Goal: Task Accomplishment & Management: Use online tool/utility

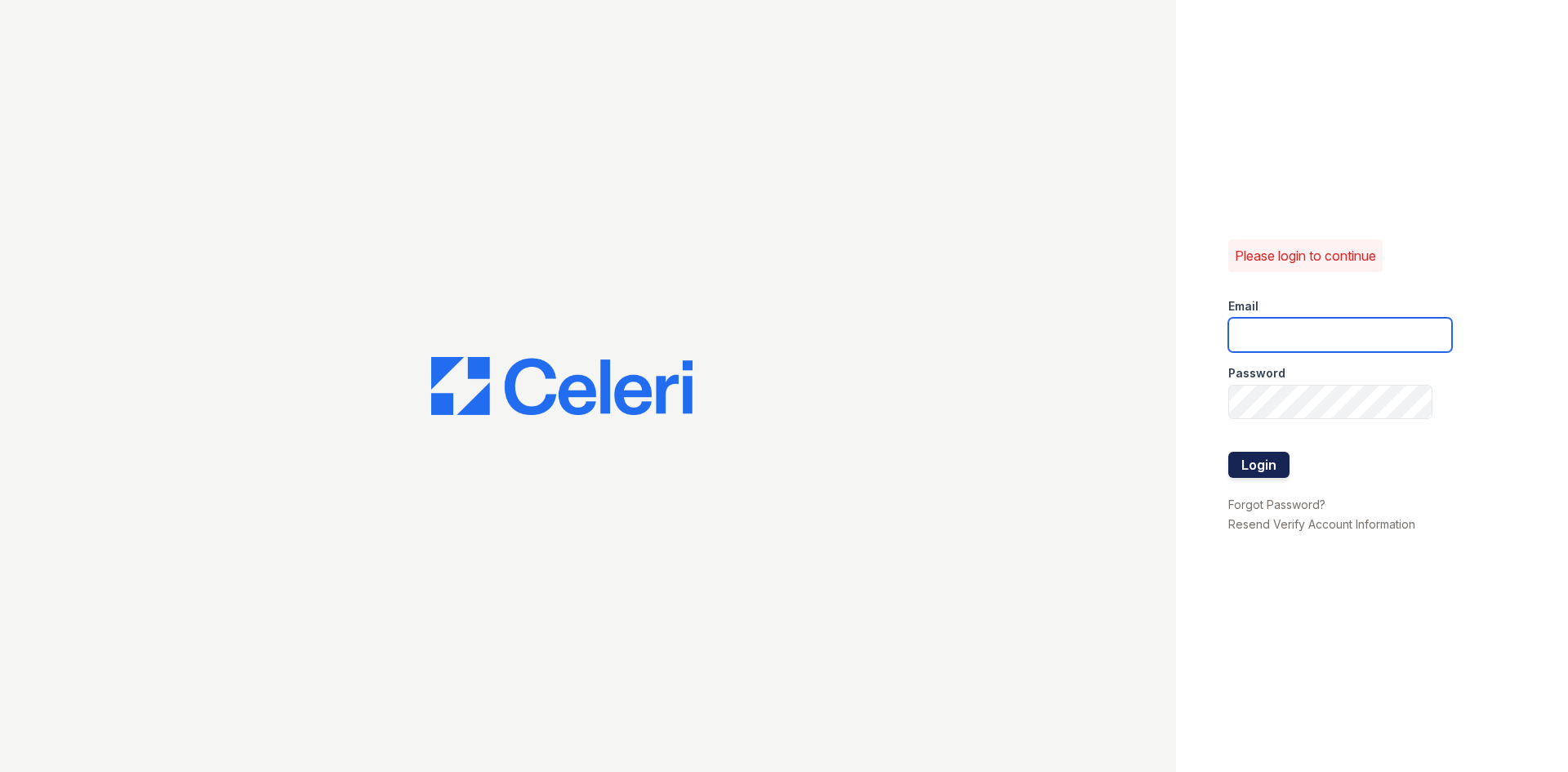
type input "[EMAIL_ADDRESS][DOMAIN_NAME]"
click at [1262, 465] on button "Login" at bounding box center [1259, 465] width 62 height 26
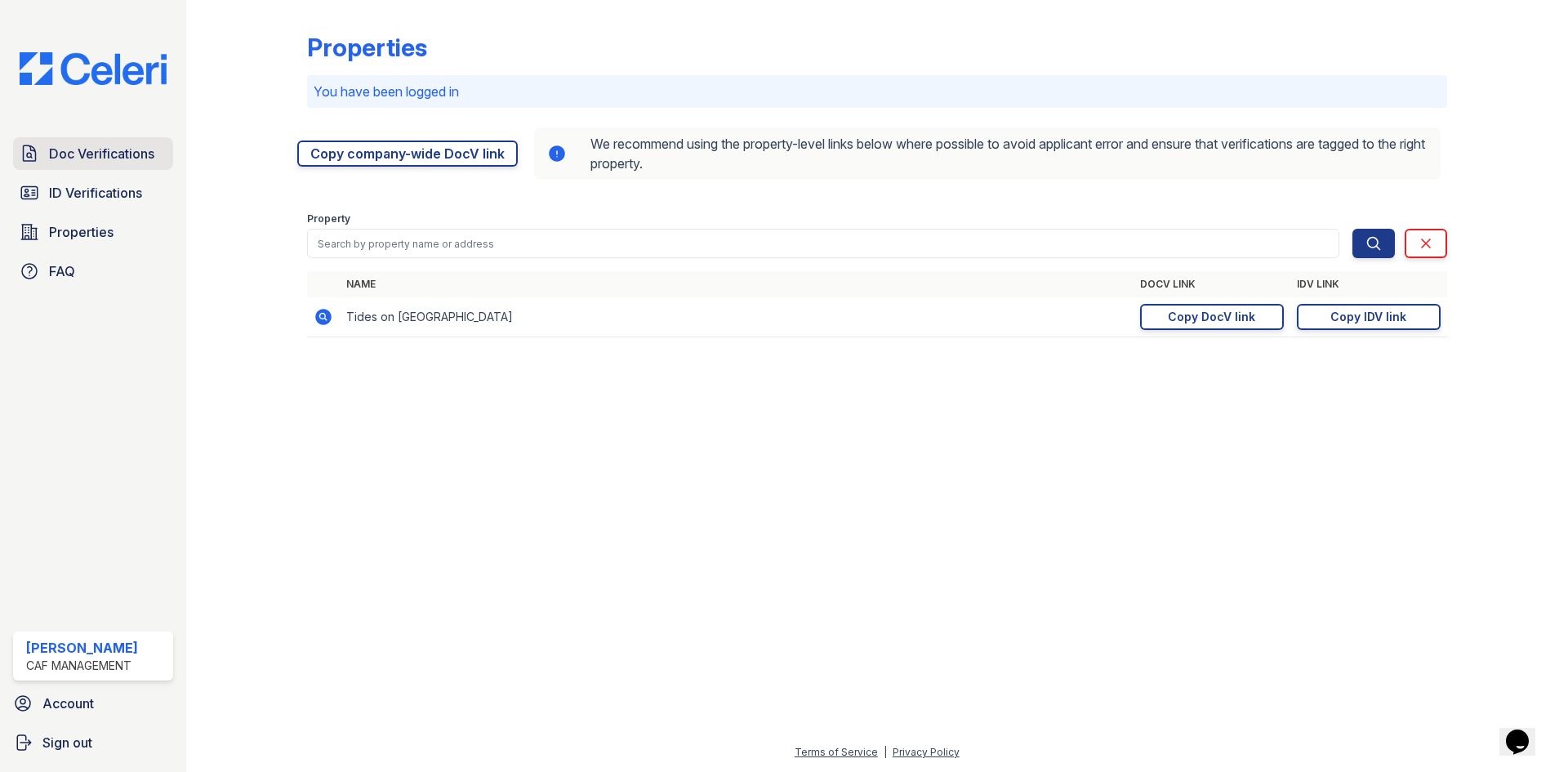
click at [72, 147] on span "Doc Verifications" at bounding box center [101, 154] width 105 height 20
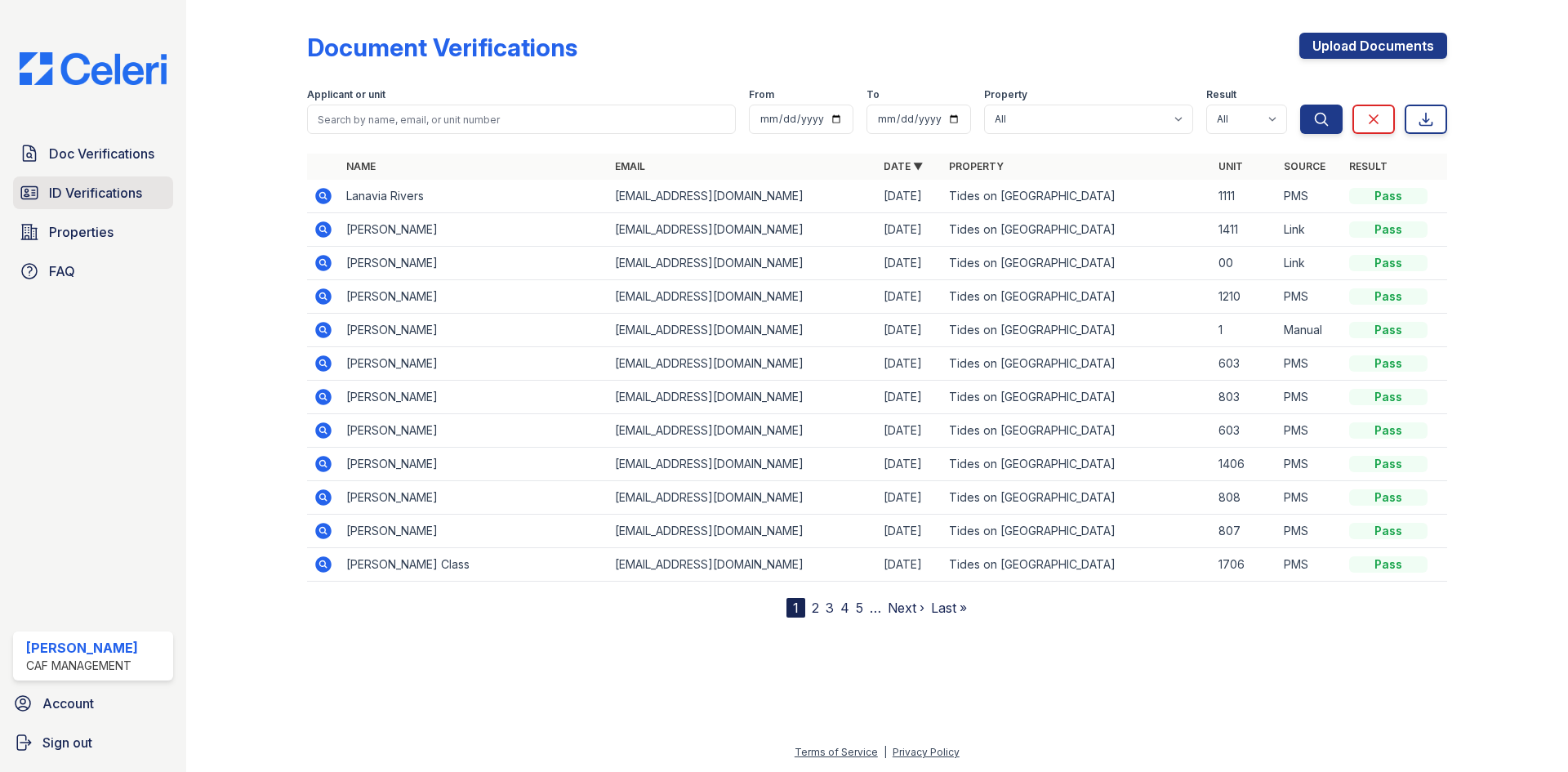
click at [96, 195] on span "ID Verifications" at bounding box center [95, 193] width 93 height 20
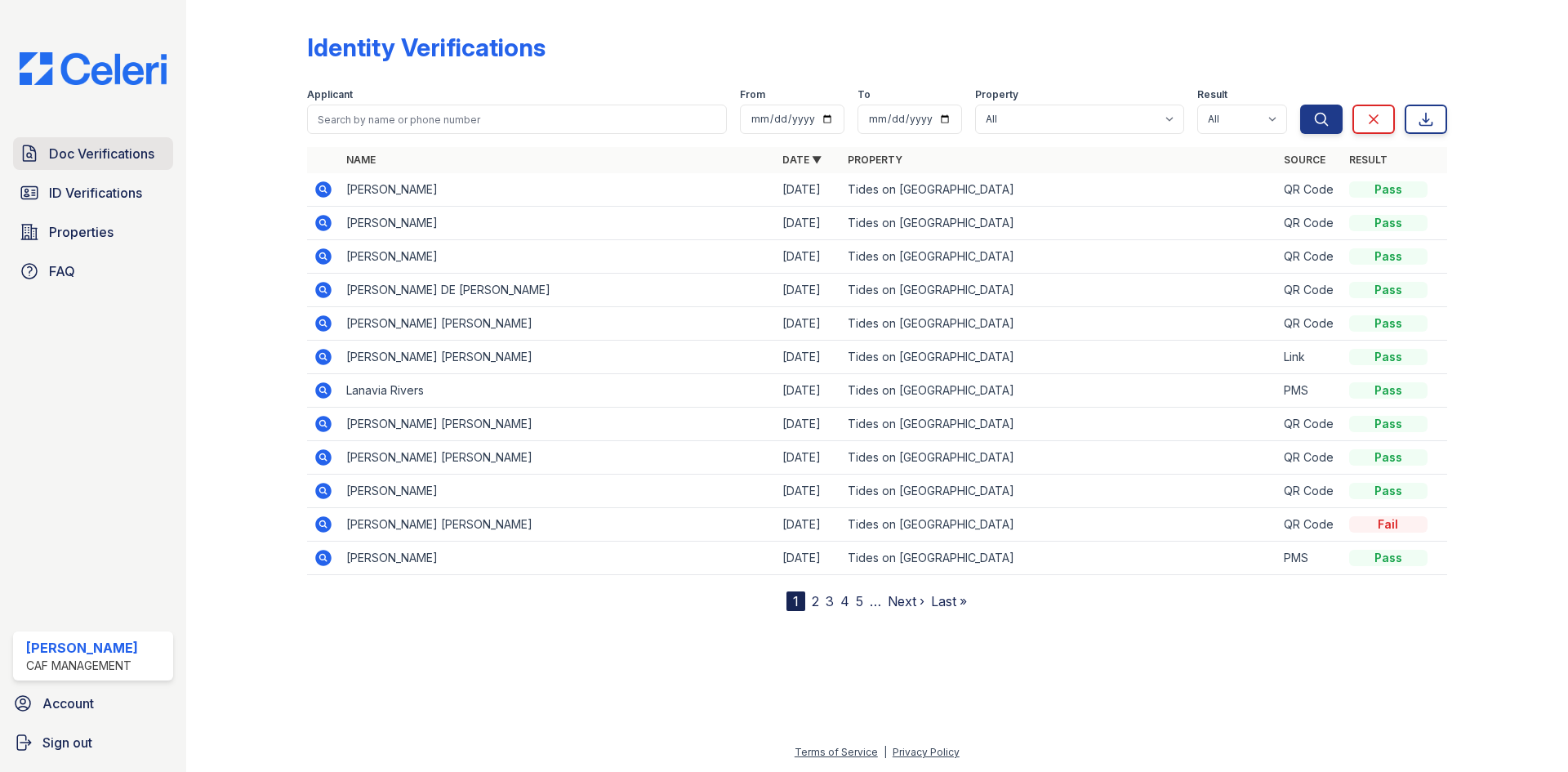
click at [104, 162] on span "Doc Verifications" at bounding box center [101, 154] width 105 height 20
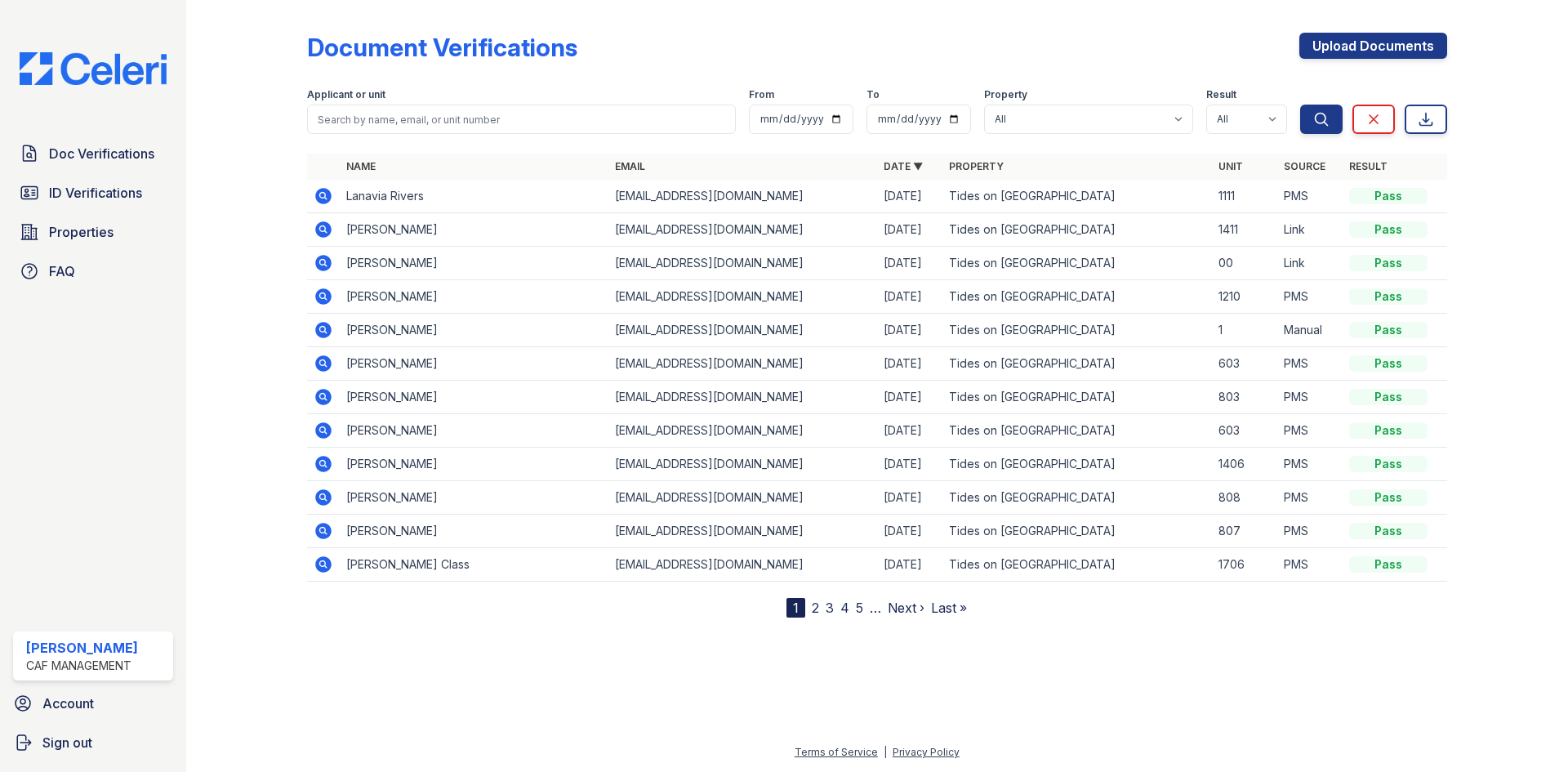
click at [818, 610] on link "2" at bounding box center [815, 608] width 7 height 16
